Goal: Task Accomplishment & Management: Manage account settings

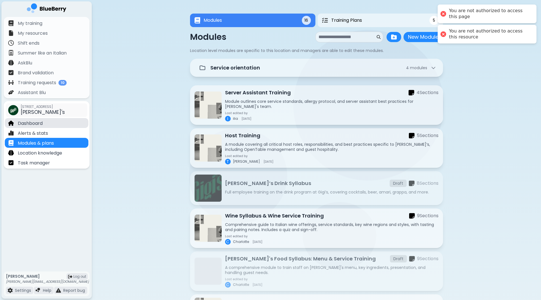
click at [53, 126] on div "Dashboard" at bounding box center [47, 123] width 84 height 10
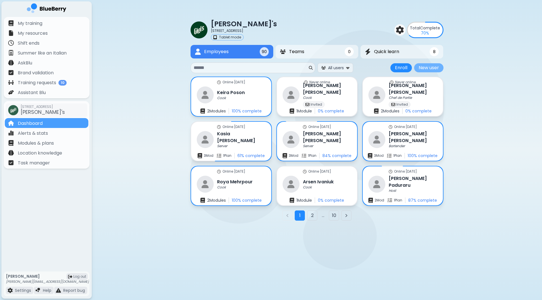
click at [421, 67] on button "New user" at bounding box center [428, 67] width 29 height 9
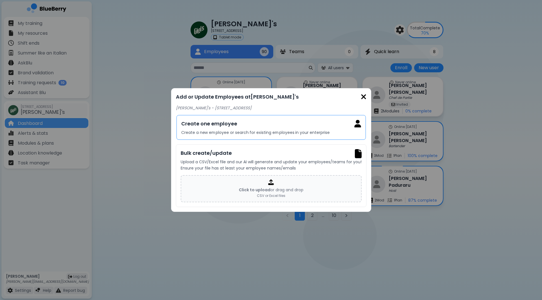
click at [263, 125] on h3 "Create one employee" at bounding box center [271, 124] width 180 height 8
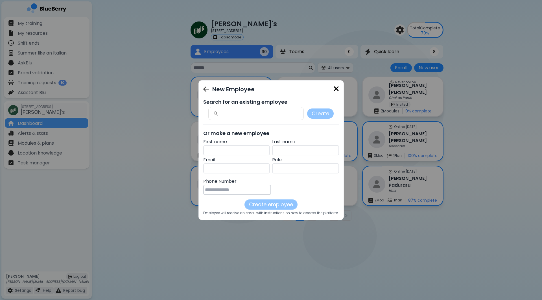
click at [231, 157] on p "Email" at bounding box center [236, 160] width 67 height 7
click at [237, 153] on input "text" at bounding box center [236, 150] width 67 height 10
type input "****"
type input "*****"
paste input "**********"
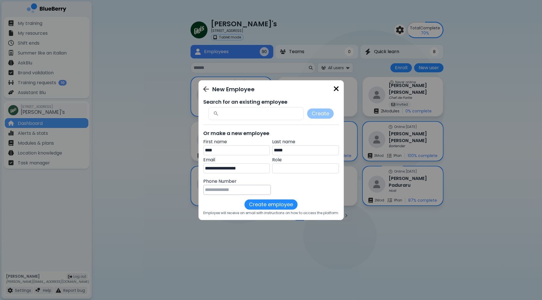
type input "**********"
click at [215, 193] on input "tel" at bounding box center [237, 190] width 68 height 10
type input "**********"
click at [266, 202] on button "Create employee" at bounding box center [271, 204] width 53 height 10
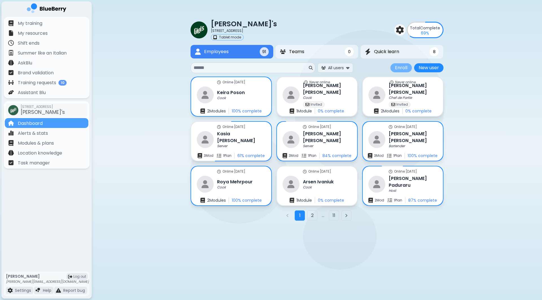
click at [400, 68] on button "Enroll" at bounding box center [401, 67] width 21 height 9
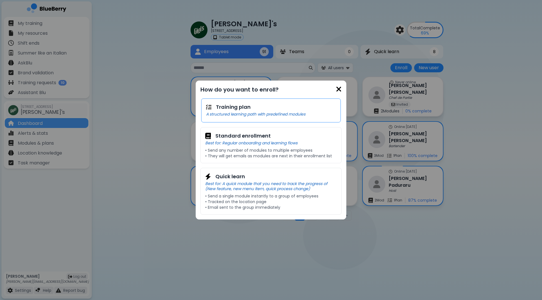
click at [274, 113] on p "A structured learning path with predefined modules" at bounding box center [271, 114] width 130 height 5
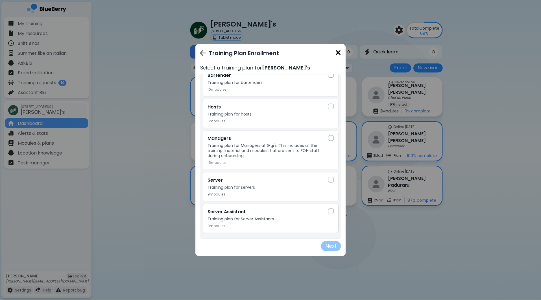
scroll to position [9, 0]
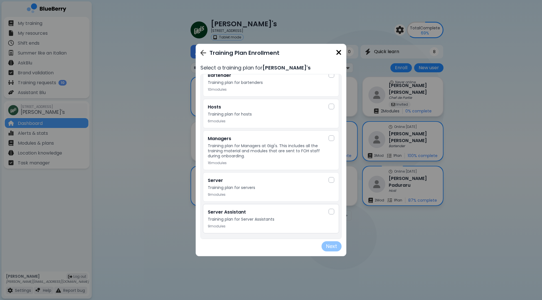
click at [273, 215] on h3 "Server Assistant" at bounding box center [268, 212] width 121 height 7
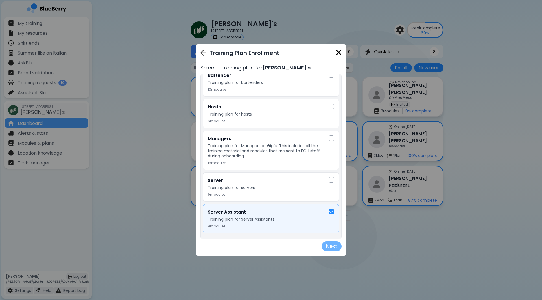
click at [335, 249] on button "Next" at bounding box center [332, 246] width 20 height 10
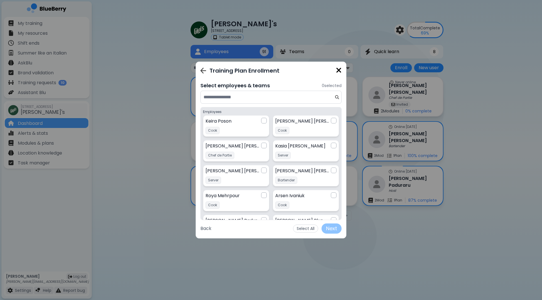
click at [276, 100] on input at bounding box center [269, 97] width 131 height 7
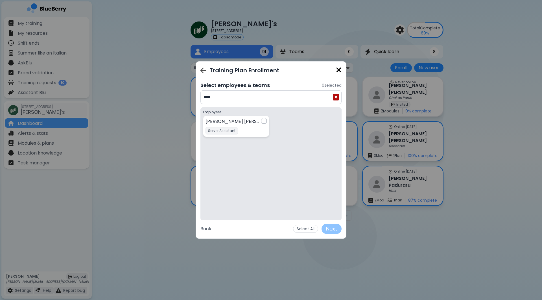
type input "****"
drag, startPoint x: 264, startPoint y: 104, endPoint x: 266, endPoint y: 125, distance: 20.7
click at [266, 125] on div "[PERSON_NAME] Server Assistant Server Assistant" at bounding box center [236, 126] width 61 height 16
click at [328, 225] on button "Next" at bounding box center [332, 229] width 20 height 10
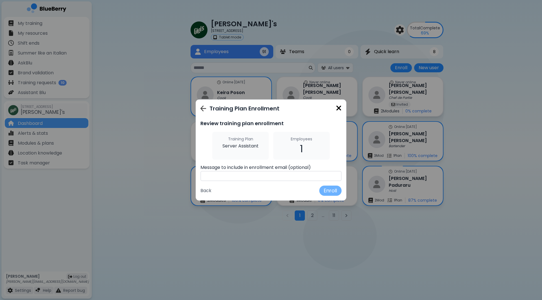
click at [327, 189] on button "Enroll" at bounding box center [331, 191] width 22 height 10
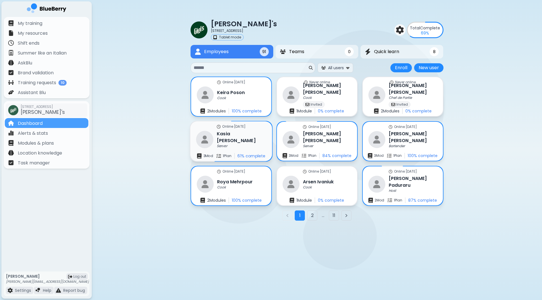
click at [255, 144] on div "Server" at bounding box center [241, 146] width 49 height 5
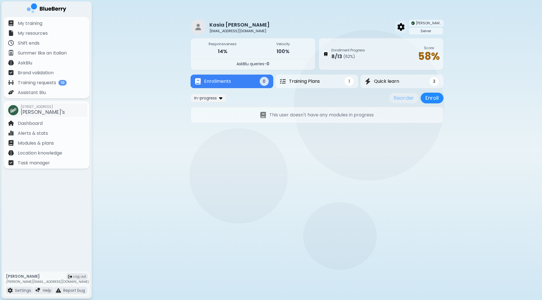
click at [405, 26] on img at bounding box center [401, 26] width 7 height 7
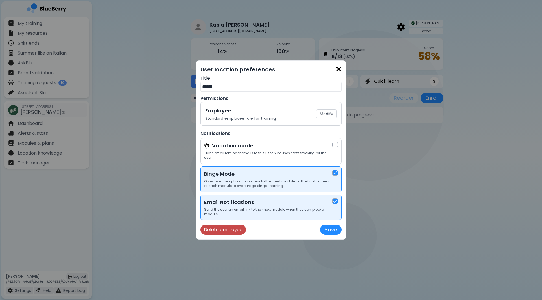
click at [227, 232] on button "Delete employee" at bounding box center [223, 230] width 45 height 10
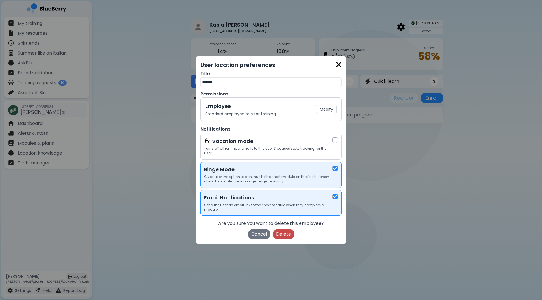
click at [286, 234] on button "Delete" at bounding box center [284, 234] width 22 height 10
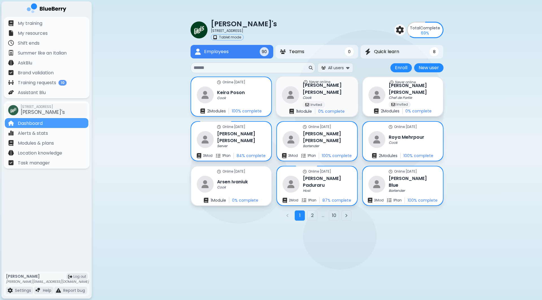
click at [342, 94] on div "Never online [PERSON_NAME] Invited 1 Module 0 % complete" at bounding box center [317, 97] width 82 height 40
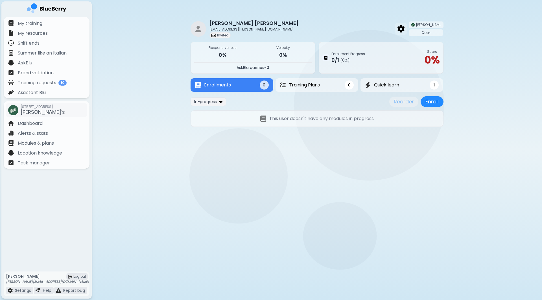
click at [405, 25] on img at bounding box center [401, 28] width 7 height 7
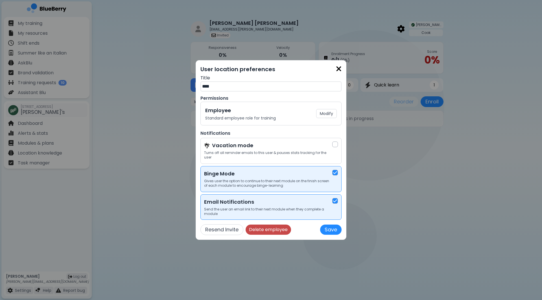
click at [264, 230] on button "Delete employee" at bounding box center [268, 230] width 45 height 10
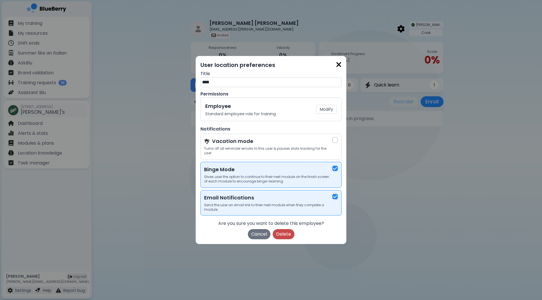
click at [278, 233] on button "Delete" at bounding box center [284, 234] width 22 height 10
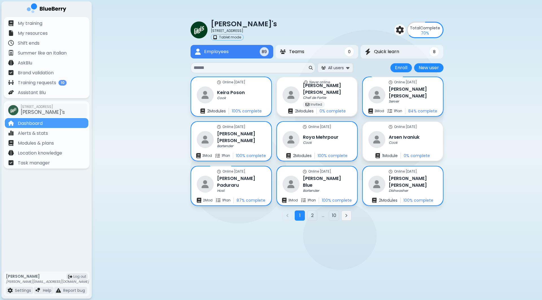
click at [347, 217] on icon "Next page" at bounding box center [346, 215] width 5 height 5
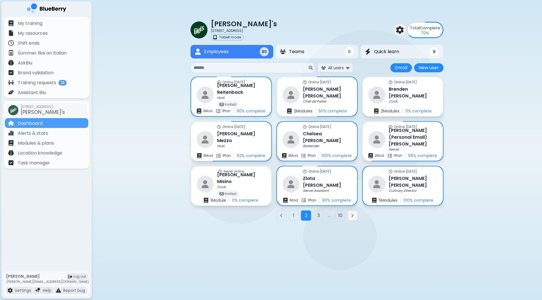
click at [355, 216] on button "Next page" at bounding box center [353, 215] width 10 height 10
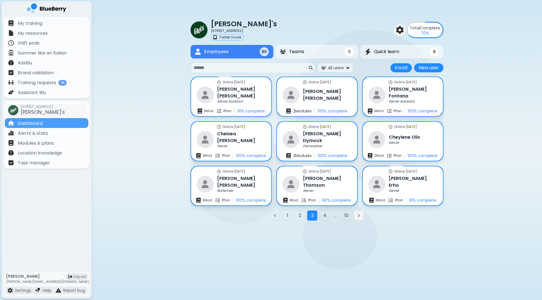
click at [358, 219] on button "Next page" at bounding box center [359, 215] width 10 height 10
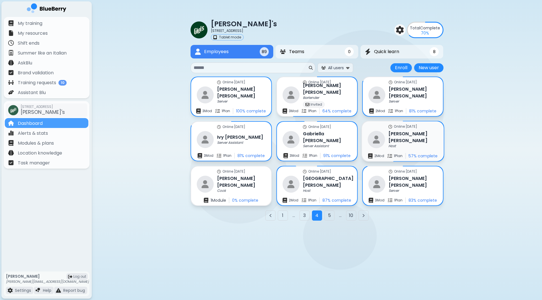
click at [419, 137] on div "Online [DATE] [PERSON_NAME] Host 2 Mod 1 Plan 57 % complete" at bounding box center [403, 141] width 82 height 40
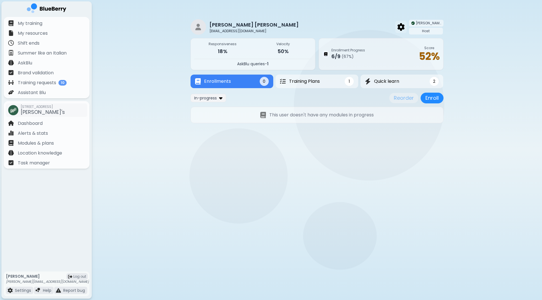
click at [405, 27] on img at bounding box center [401, 26] width 7 height 7
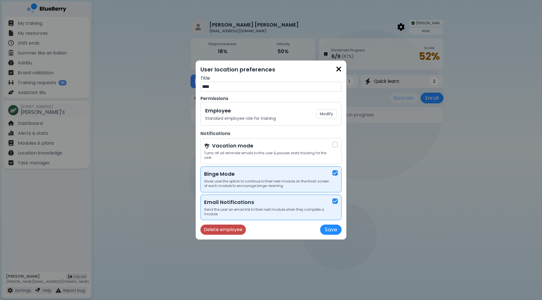
click at [218, 234] on button "Delete employee" at bounding box center [223, 230] width 45 height 10
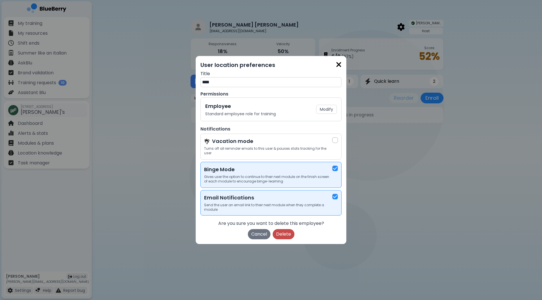
click at [282, 236] on button "Delete" at bounding box center [284, 234] width 22 height 10
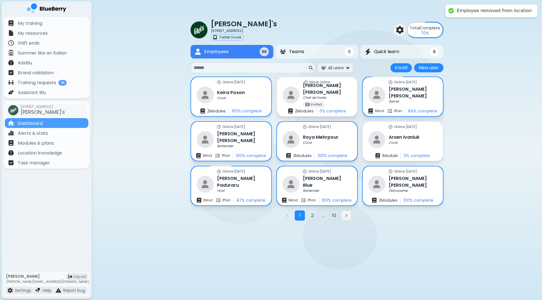
click at [346, 216] on icon "Next page" at bounding box center [346, 215] width 5 height 5
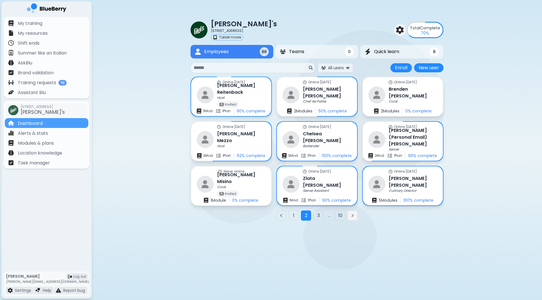
click at [352, 218] on icon "Next page" at bounding box center [353, 215] width 5 height 5
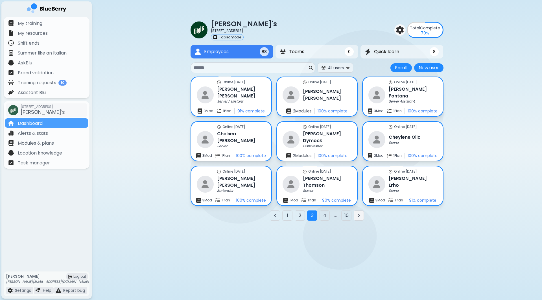
click at [360, 218] on icon "Next page" at bounding box center [359, 215] width 5 height 5
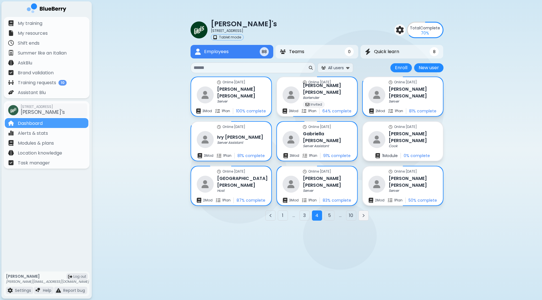
click at [365, 215] on icon "Next page" at bounding box center [364, 215] width 5 height 5
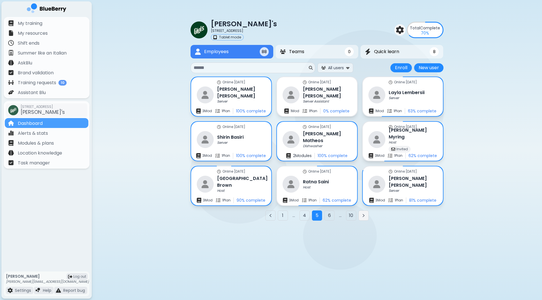
click at [365, 215] on icon "Next page" at bounding box center [364, 215] width 5 height 5
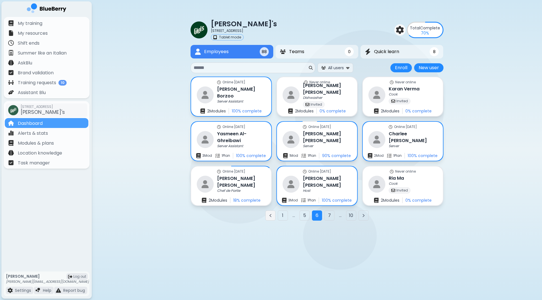
click at [268, 217] on icon "Previous page" at bounding box center [270, 215] width 5 height 5
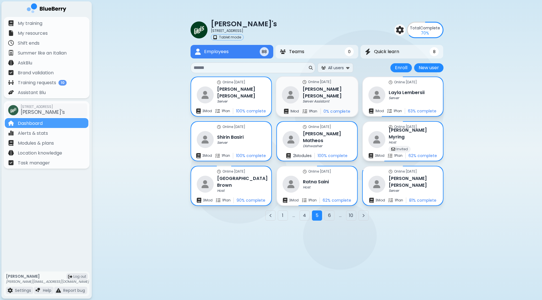
click at [318, 91] on h3 "[PERSON_NAME]" at bounding box center [327, 93] width 49 height 14
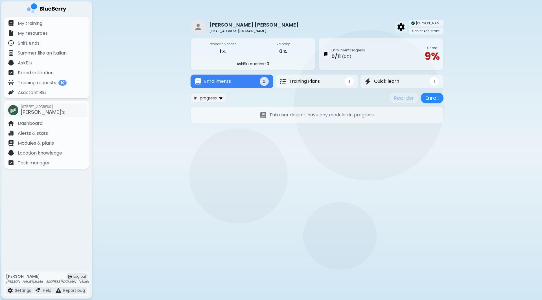
click at [400, 23] on div at bounding box center [402, 27] width 12 height 12
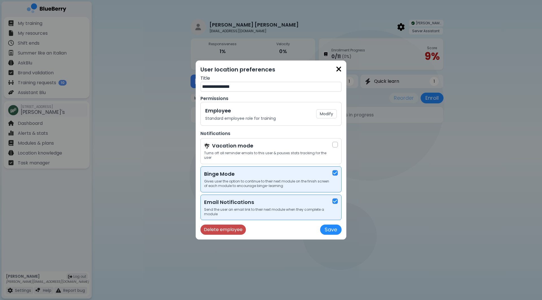
click at [234, 232] on button "Delete employee" at bounding box center [223, 230] width 45 height 10
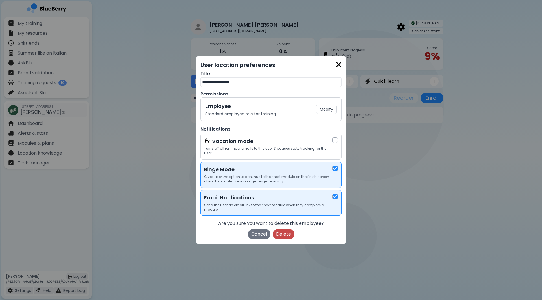
click at [283, 233] on button "Delete" at bounding box center [284, 234] width 22 height 10
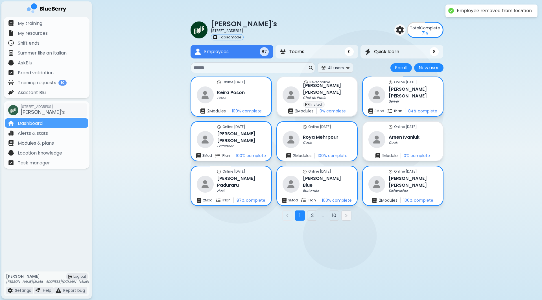
click at [346, 217] on icon "Next page" at bounding box center [346, 215] width 1 height 3
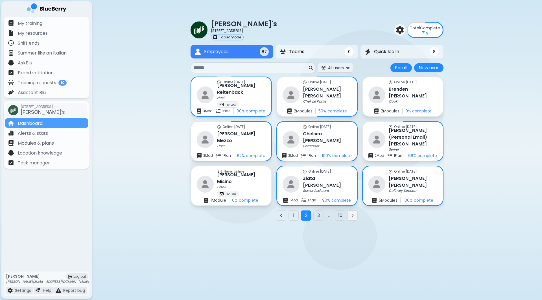
click at [346, 217] on div "1 2 3 ... 10" at bounding box center [317, 215] width 253 height 10
click at [353, 217] on icon "Next page" at bounding box center [352, 215] width 1 height 3
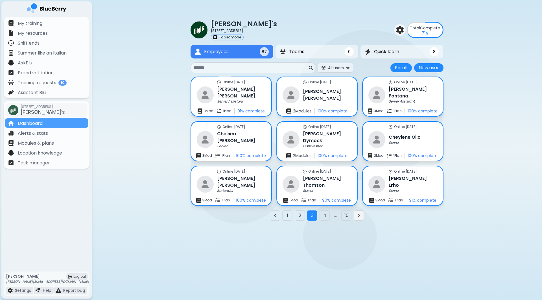
click at [361, 217] on icon "Next page" at bounding box center [359, 215] width 5 height 5
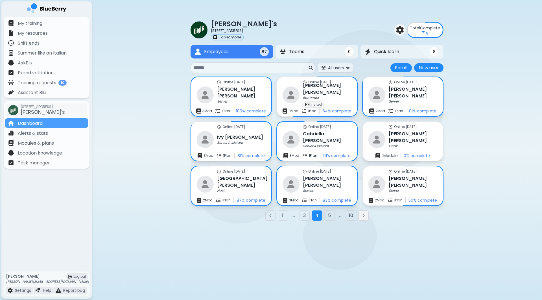
click at [361, 217] on button "Next page" at bounding box center [364, 215] width 10 height 10
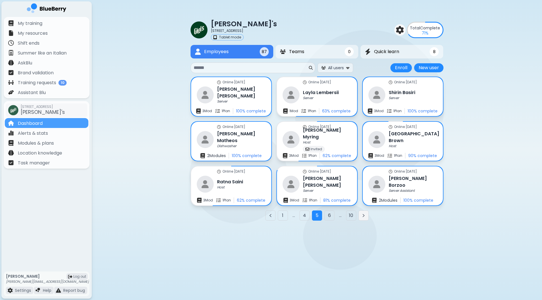
click at [364, 218] on icon "Next page" at bounding box center [364, 215] width 5 height 5
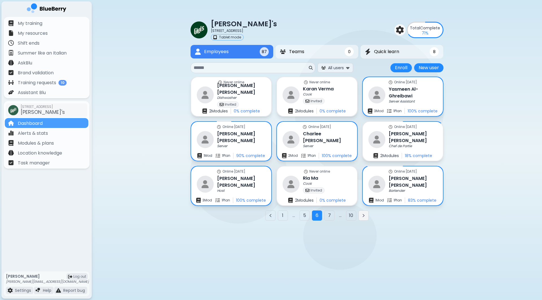
click at [364, 218] on icon "Next page" at bounding box center [364, 215] width 5 height 5
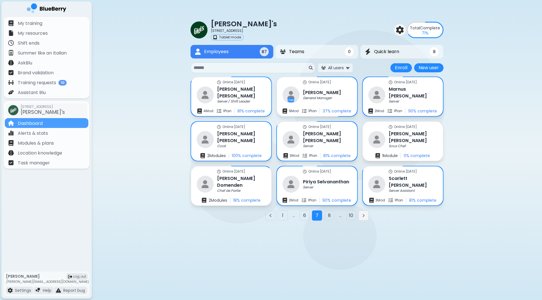
click at [364, 218] on icon "Next page" at bounding box center [364, 215] width 5 height 5
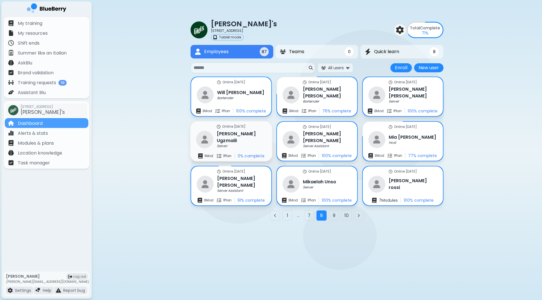
click at [237, 144] on div "Server" at bounding box center [241, 146] width 49 height 5
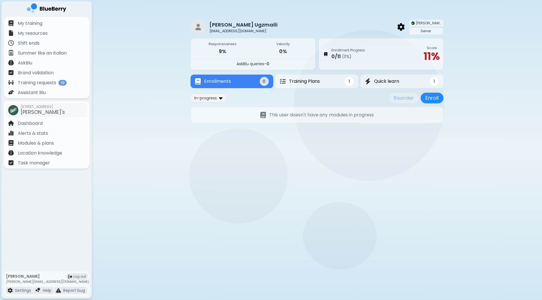
click at [417, 33] on div "[PERSON_NAME]'s Server" at bounding box center [420, 27] width 48 height 15
click at [405, 27] on img at bounding box center [401, 26] width 7 height 7
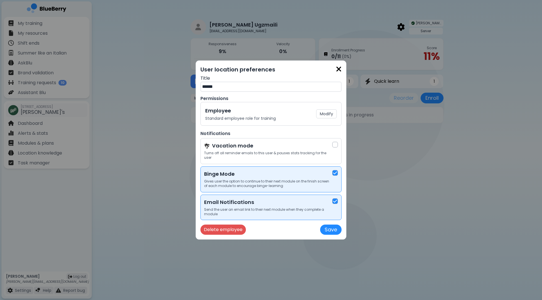
click at [214, 235] on div "User location preferences Title ****** Permissions Employee Standard employee r…" at bounding box center [271, 149] width 151 height 179
click at [218, 231] on button "Delete employee" at bounding box center [223, 230] width 45 height 10
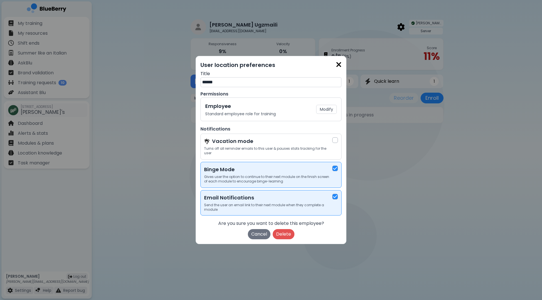
click at [282, 229] on div "Are you sure you want to delete this employee? Cancel Delete" at bounding box center [271, 229] width 141 height 19
click at [282, 233] on button "Delete" at bounding box center [284, 234] width 22 height 10
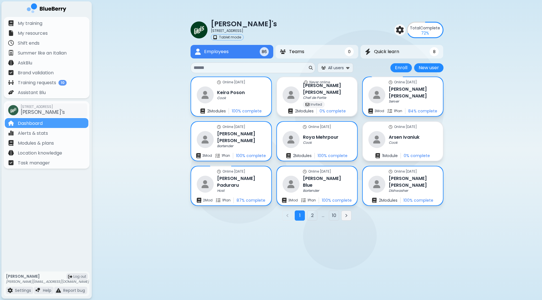
click at [350, 216] on button "Next page" at bounding box center [347, 215] width 10 height 10
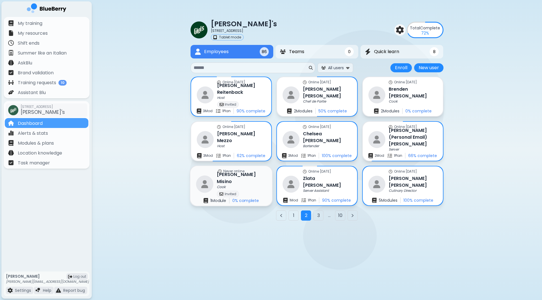
click at [218, 179] on h3 "[PERSON_NAME]" at bounding box center [241, 178] width 49 height 14
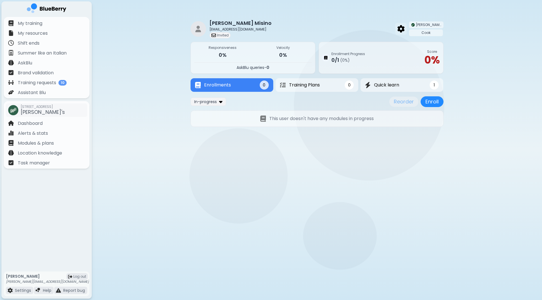
click at [405, 27] on img at bounding box center [401, 28] width 7 height 7
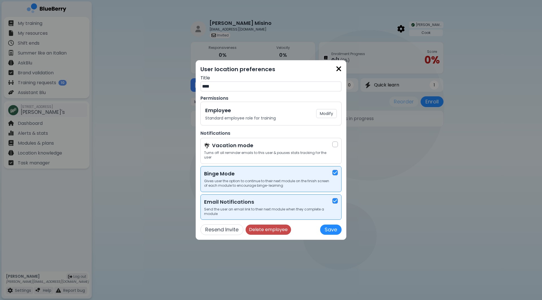
click at [260, 232] on button "Delete employee" at bounding box center [268, 230] width 45 height 10
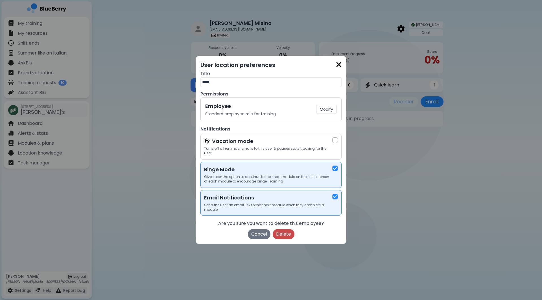
click at [282, 234] on button "Delete" at bounding box center [284, 234] width 22 height 10
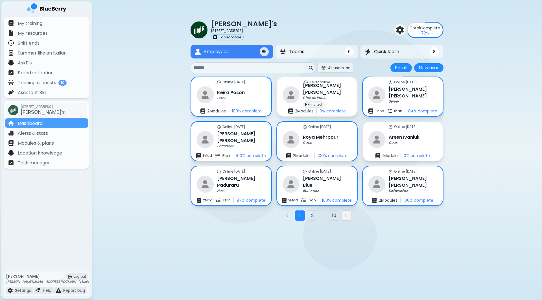
click at [349, 214] on icon "Next page" at bounding box center [346, 215] width 5 height 5
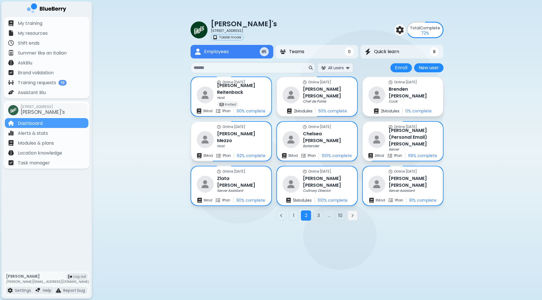
click at [349, 217] on button "Next page" at bounding box center [353, 215] width 10 height 10
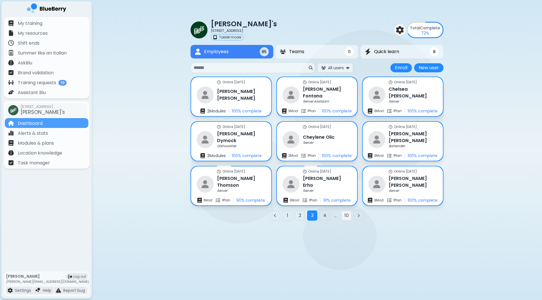
click at [349, 217] on button "10" at bounding box center [347, 215] width 10 height 10
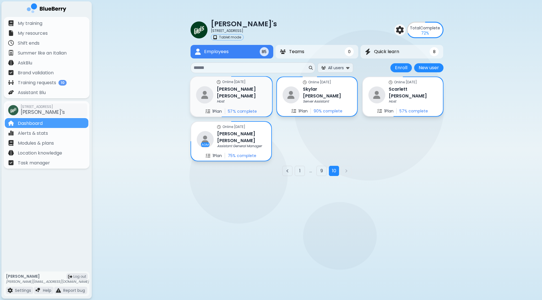
click at [236, 97] on h3 "[PERSON_NAME]" at bounding box center [241, 93] width 49 height 14
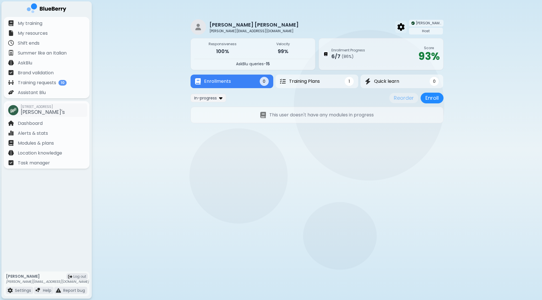
click at [405, 27] on img at bounding box center [401, 26] width 7 height 7
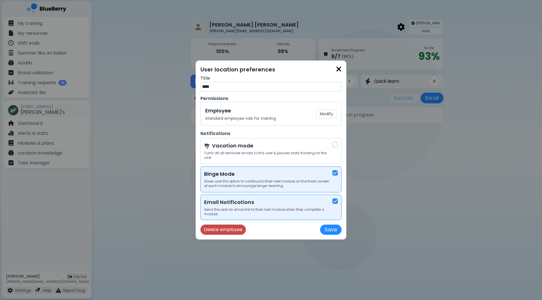
click at [220, 231] on button "Delete employee" at bounding box center [223, 230] width 45 height 10
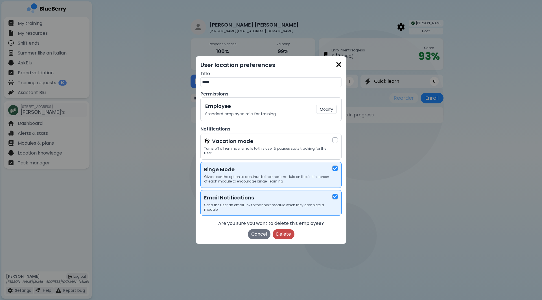
click at [290, 234] on button "Delete" at bounding box center [284, 234] width 22 height 10
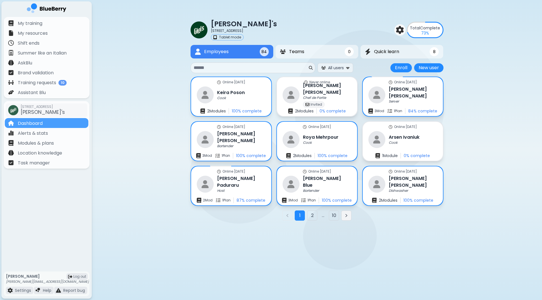
click at [349, 217] on button "Next page" at bounding box center [347, 215] width 10 height 10
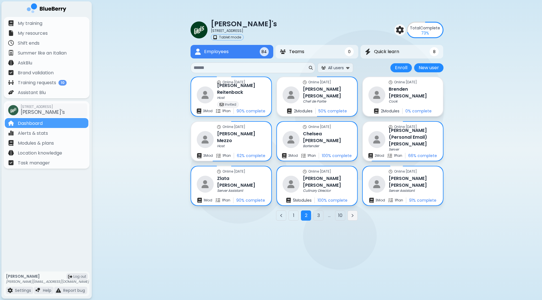
click at [349, 217] on button "Next page" at bounding box center [353, 215] width 10 height 10
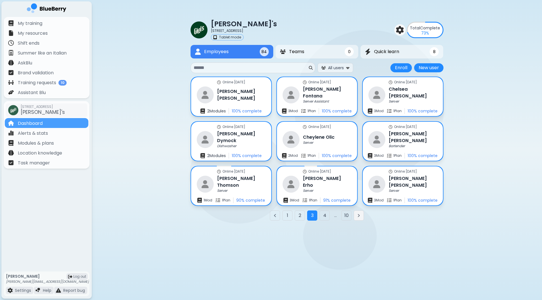
click at [360, 216] on icon "Next page" at bounding box center [359, 215] width 5 height 5
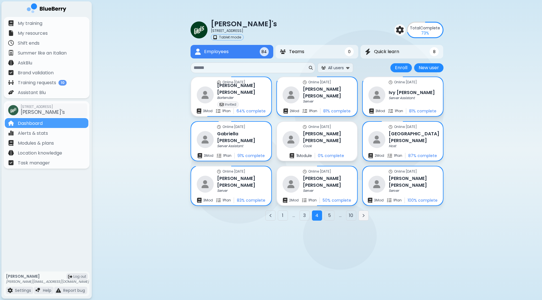
click at [368, 218] on button "Next page" at bounding box center [364, 215] width 10 height 10
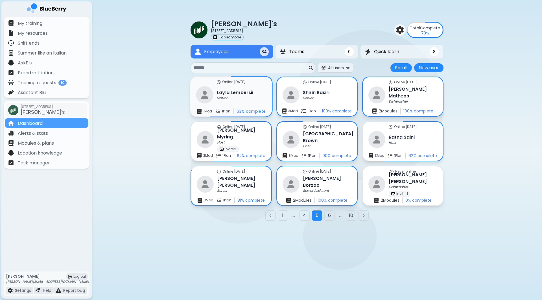
click at [239, 96] on div "Layla Lembersii Server" at bounding box center [235, 95] width 37 height 12
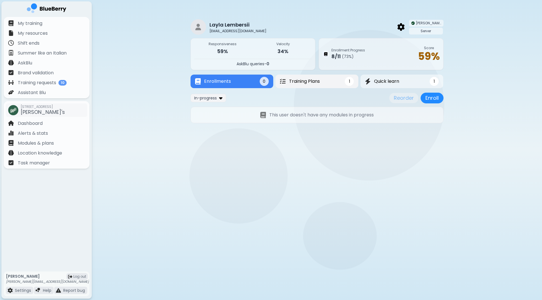
click at [323, 84] on button "Training Plans 1" at bounding box center [317, 82] width 83 height 14
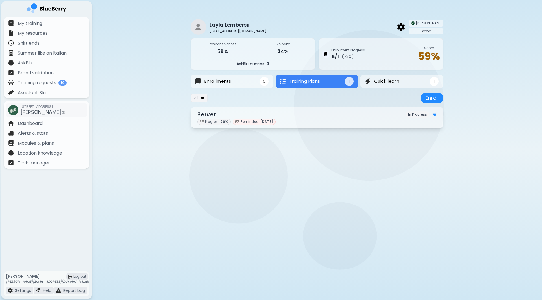
click at [297, 118] on div "Server In Progress" at bounding box center [317, 114] width 240 height 8
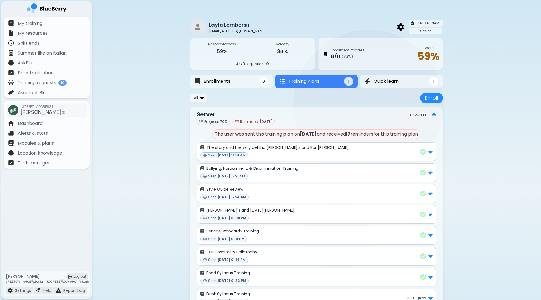
click at [325, 134] on p "The user was sent this training plan on [DATE] and received 17 reminder s for t…" at bounding box center [316, 134] width 208 height 10
click at [296, 99] on div "All Enroll" at bounding box center [316, 98] width 253 height 11
